Goal: Check status: Check status

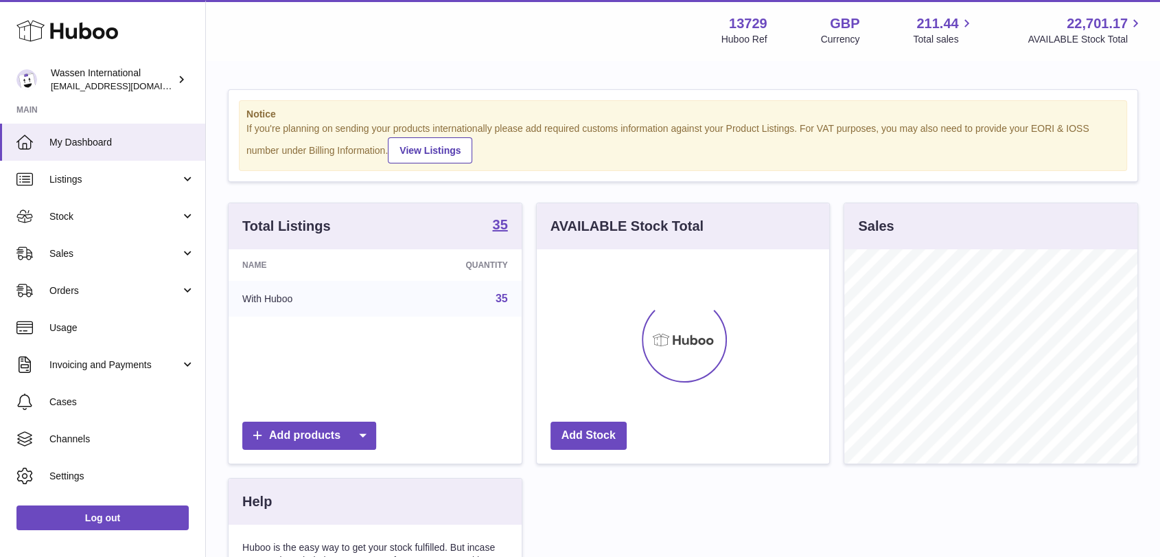
click at [813, 95] on div "Notice If you're planning on sending your products internationally please add r…" at bounding box center [683, 135] width 909 height 91
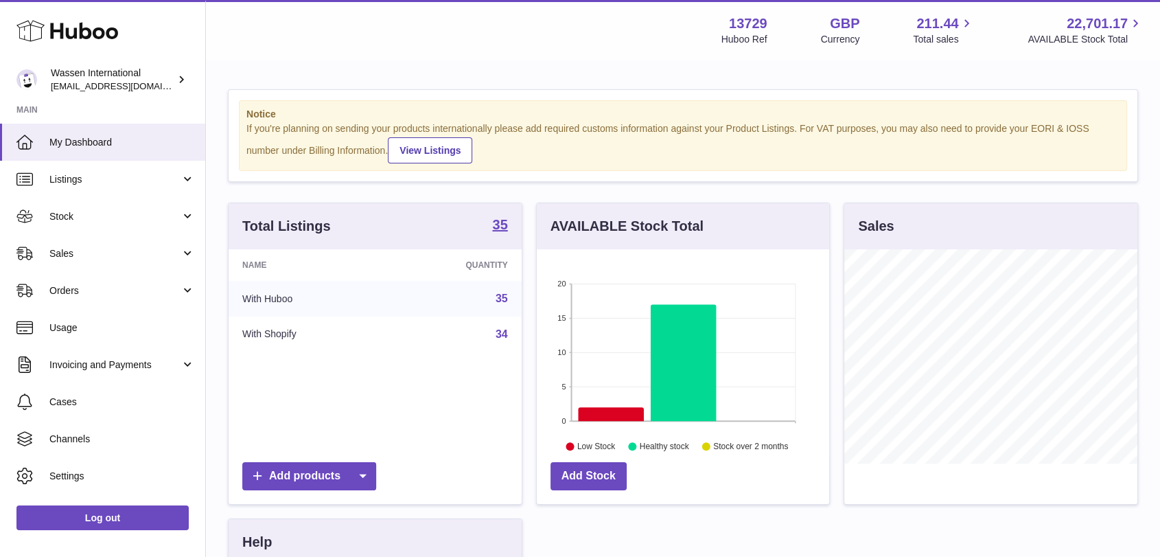
scroll to position [686232, 686153]
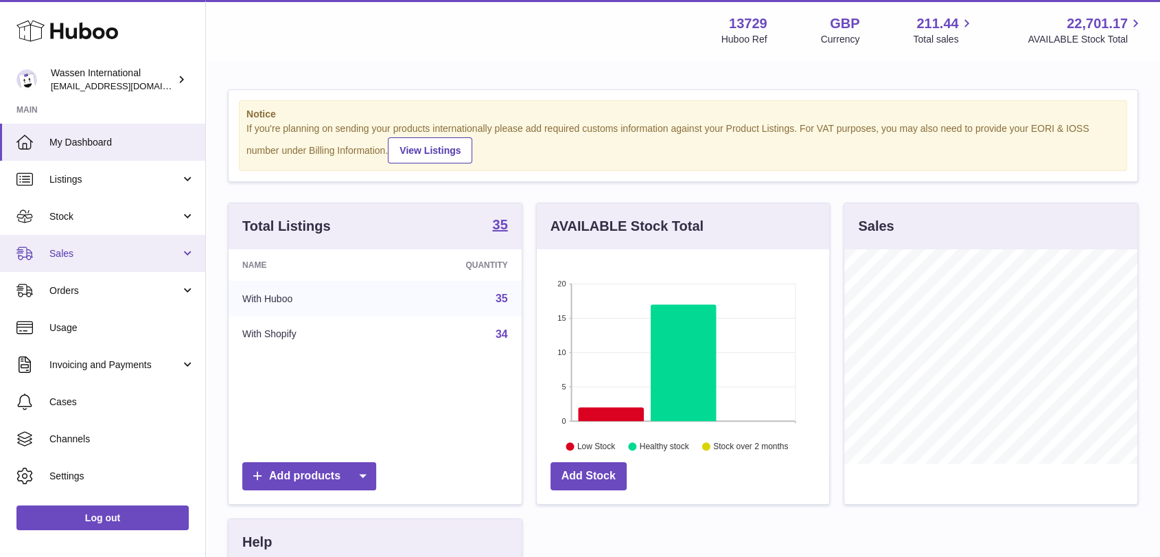
click at [93, 257] on span "Sales" at bounding box center [114, 253] width 131 height 13
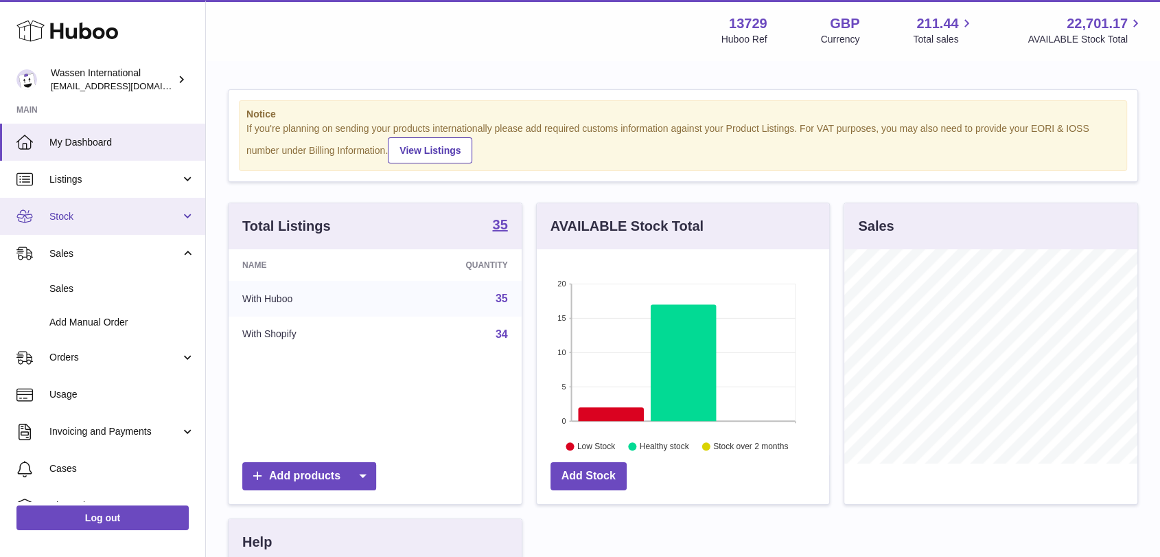
click at [87, 232] on link "Stock" at bounding box center [102, 216] width 205 height 37
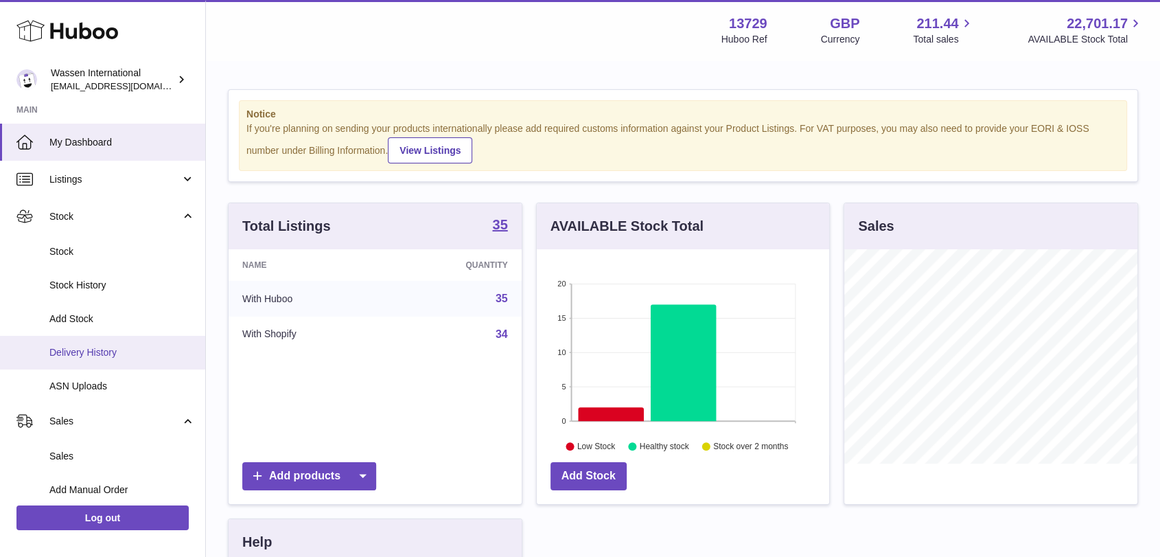
click at [93, 360] on link "Delivery History" at bounding box center [102, 353] width 205 height 34
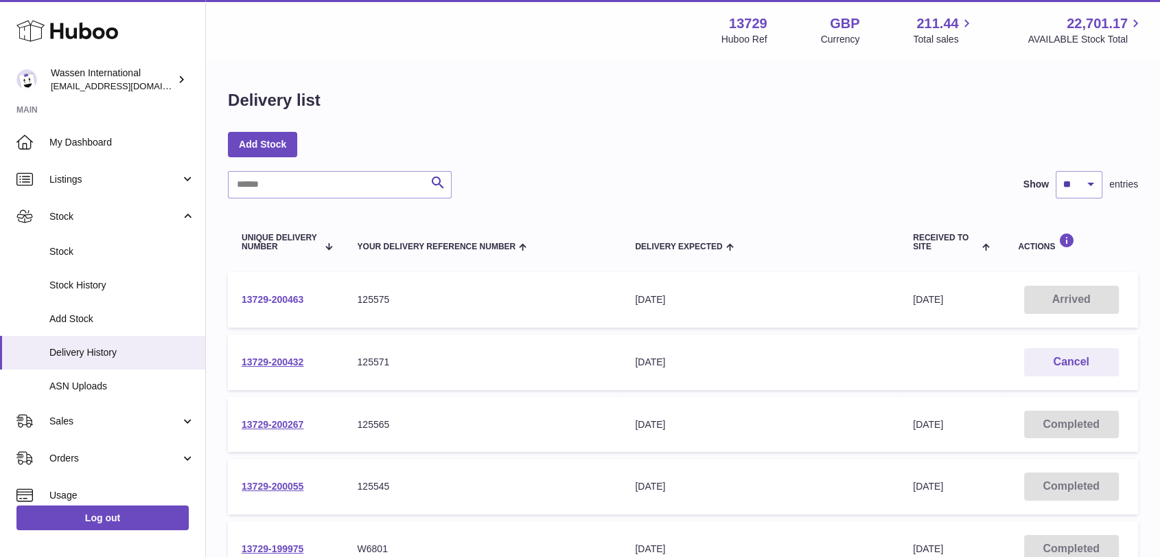
click at [278, 297] on link "13729-200463" at bounding box center [273, 299] width 62 height 11
click at [283, 364] on link "13729-200432" at bounding box center [273, 361] width 62 height 11
drag, startPoint x: 313, startPoint y: 298, endPoint x: 234, endPoint y: 299, distance: 79.0
click at [234, 299] on td "13729-200463" at bounding box center [285, 300] width 115 height 56
copy link "13729-200463"
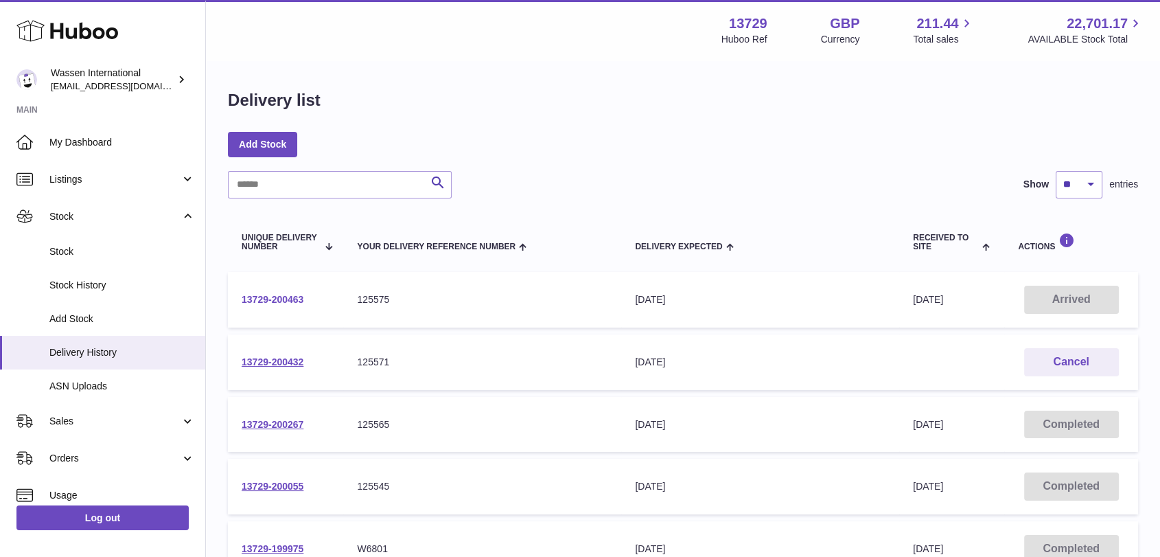
click at [283, 302] on link "13729-200463" at bounding box center [273, 299] width 62 height 11
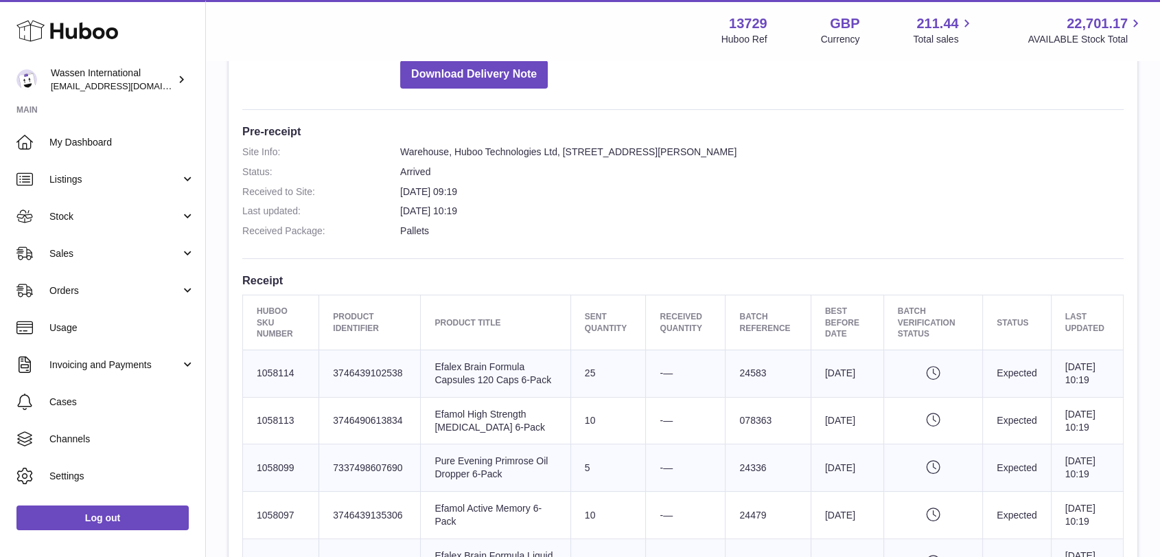
scroll to position [305, 0]
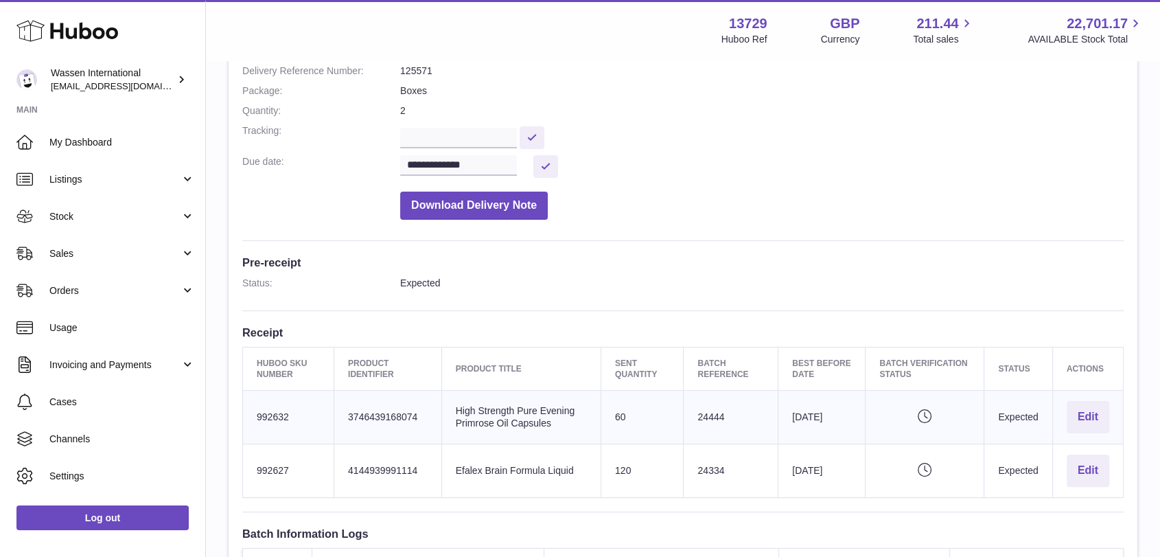
scroll to position [160, 0]
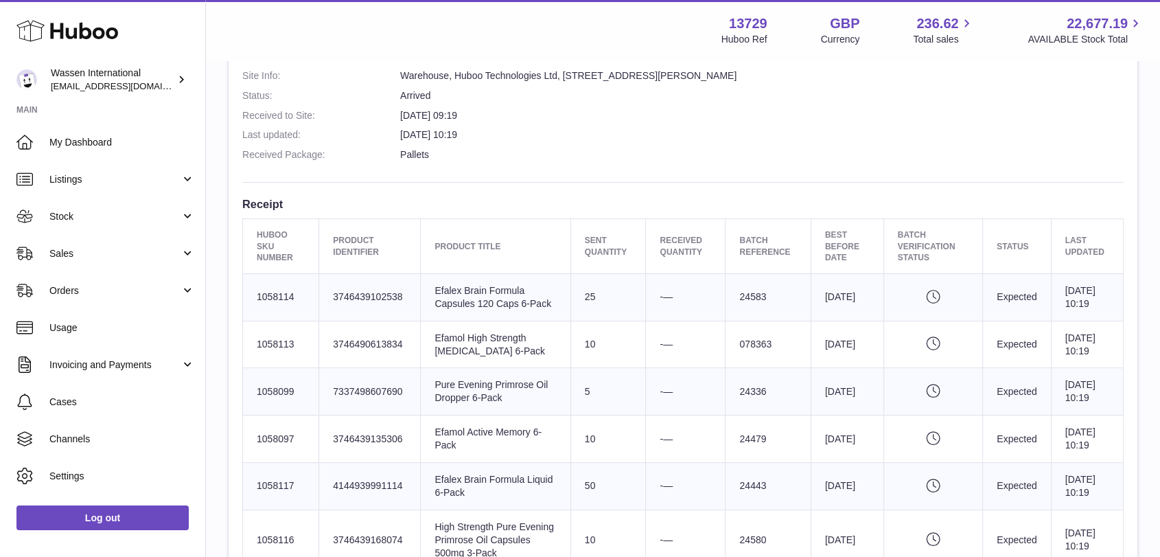
scroll to position [76, 0]
